Goal: Information Seeking & Learning: Learn about a topic

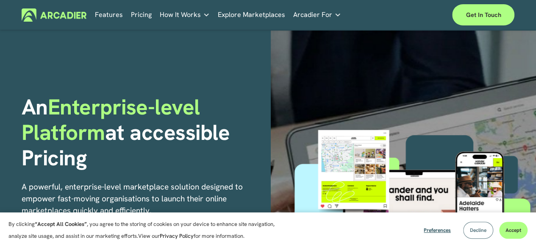
click at [483, 233] on span "Decline" at bounding box center [478, 230] width 17 height 7
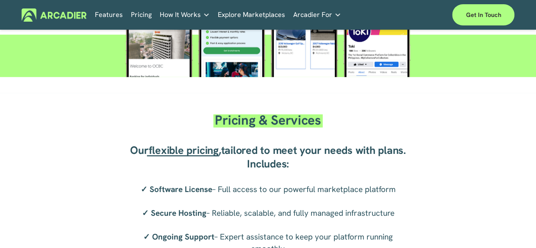
scroll to position [1187, 0]
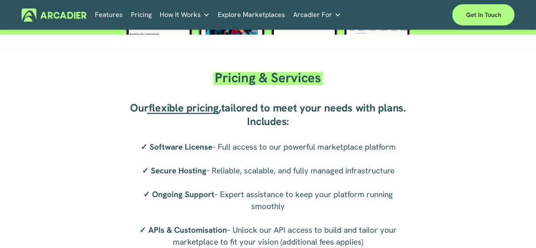
click at [119, 15] on link "Features" at bounding box center [109, 14] width 28 height 13
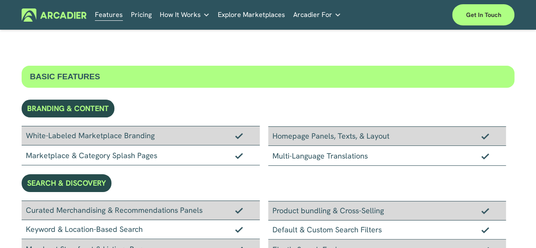
click at [0, 0] on p "Building the world’s most powerful enterprise digital marketplace." at bounding box center [0, 0] width 0 height 0
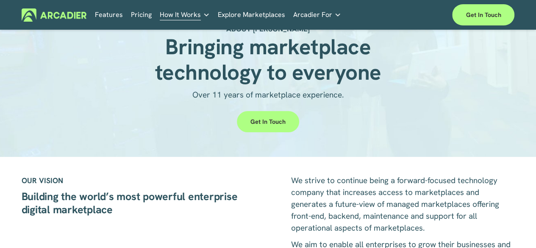
scroll to position [85, 0]
